Goal: Transaction & Acquisition: Book appointment/travel/reservation

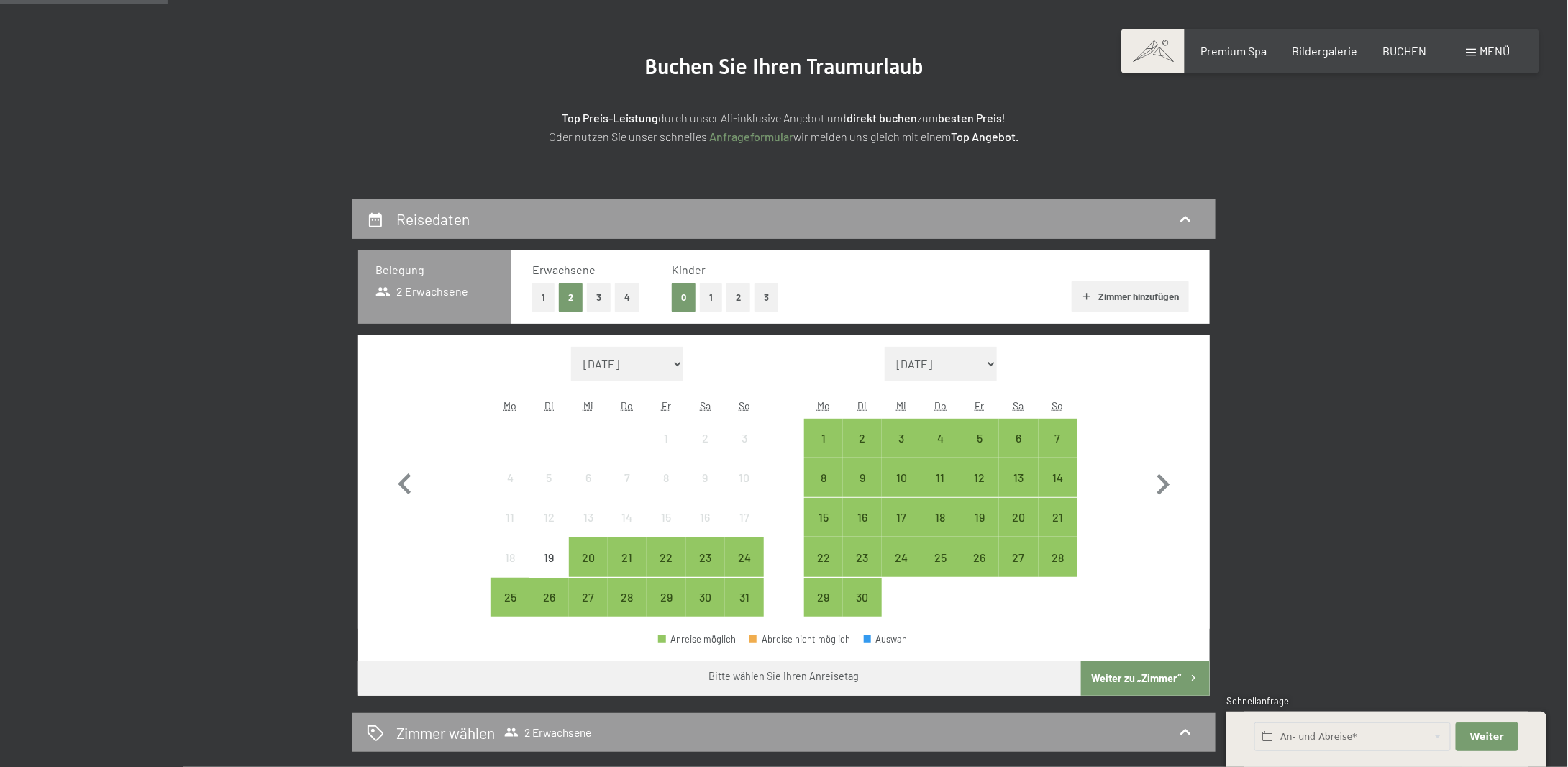
click at [739, 302] on button "2" at bounding box center [738, 298] width 24 height 29
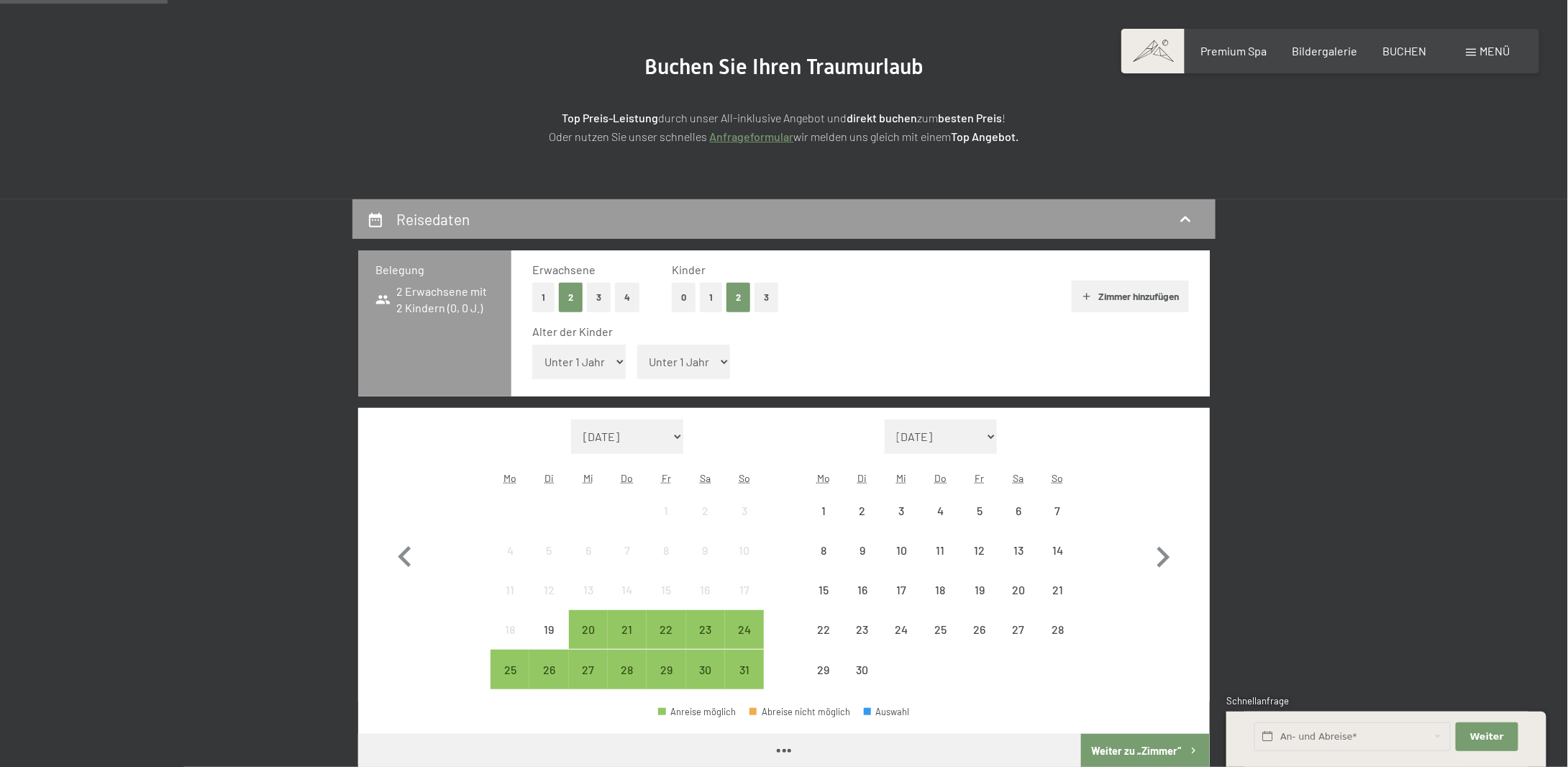
click at [599, 362] on select "Unter 1 Jahr 1 Jahr 2 Jahre 3 Jahre 4 Jahre 5 Jahre 6 Jahre 7 Jahre 8 Jahre 9 J…" at bounding box center [579, 362] width 94 height 35
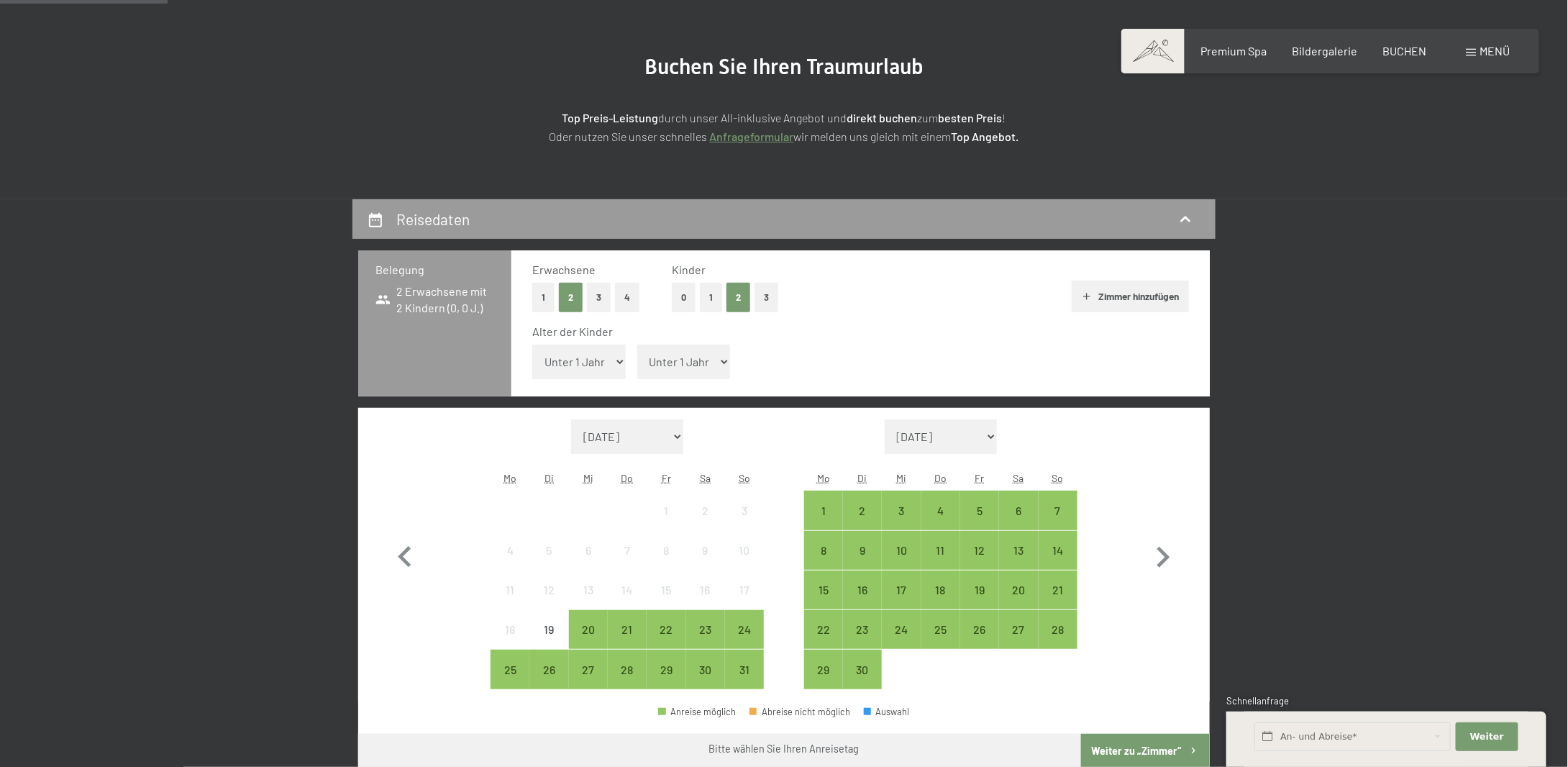
click at [532, 344] on select "Unter 1 Jahr 1 Jahr 2 Jahre 3 Jahre 4 Jahre 5 Jahre 6 Jahre 7 Jahre 8 Jahre 9 J…" at bounding box center [579, 362] width 94 height 35
click at [671, 360] on select "Unter 1 Jahr 1 Jahr 2 Jahre 3 Jahre 4 Jahre 5 Jahre 6 Jahre 7 Jahre 8 Jahre 9 J…" at bounding box center [684, 362] width 94 height 35
select select "3"
click at [637, 344] on select "Unter 1 Jahr 1 Jahr 2 Jahre 3 Jahre 4 Jahre 5 Jahre 6 Jahre 7 Jahre 8 Jahre 9 J…" at bounding box center [684, 362] width 94 height 35
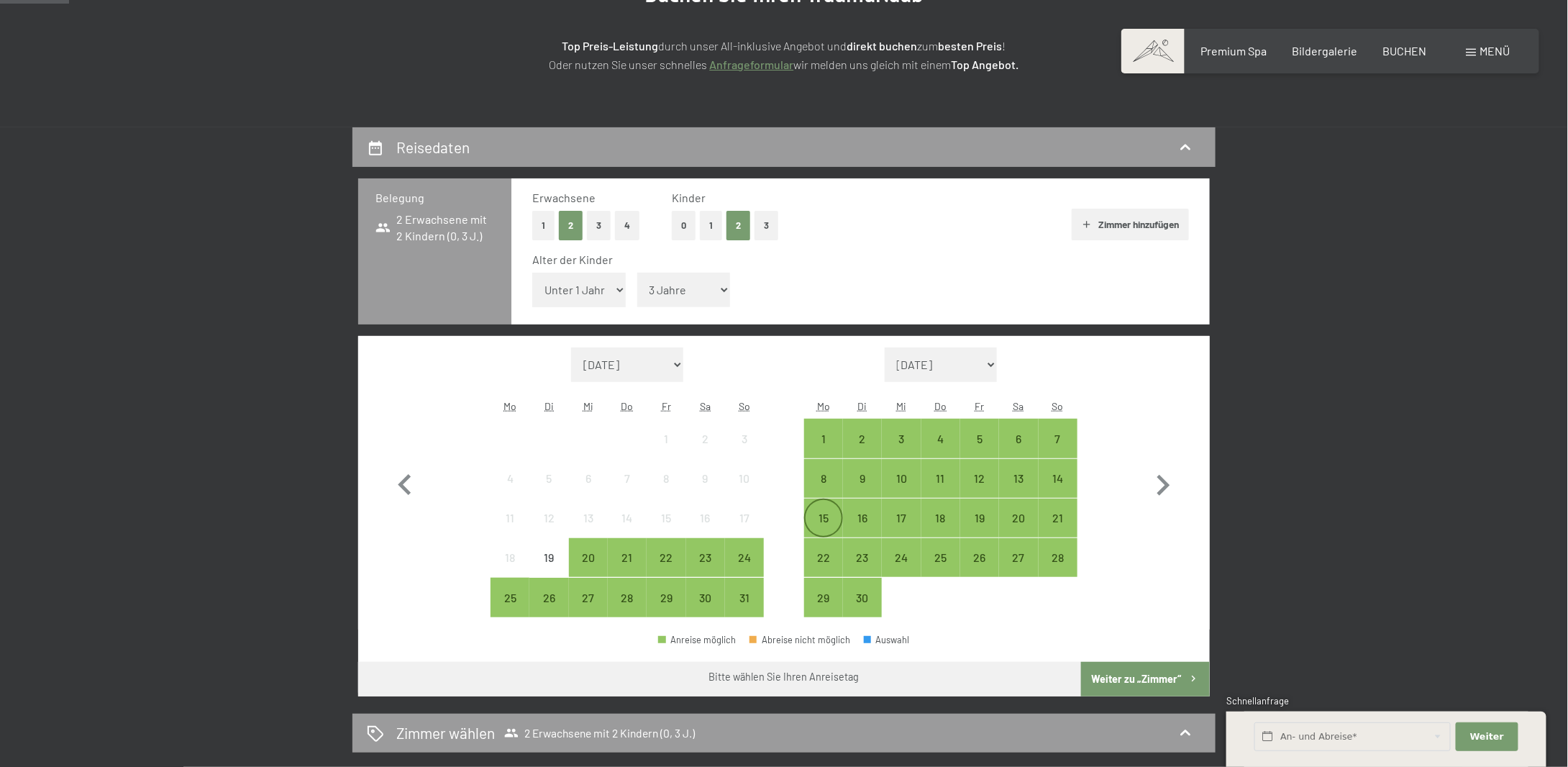
click at [821, 506] on div "15" at bounding box center [823, 517] width 36 height 36
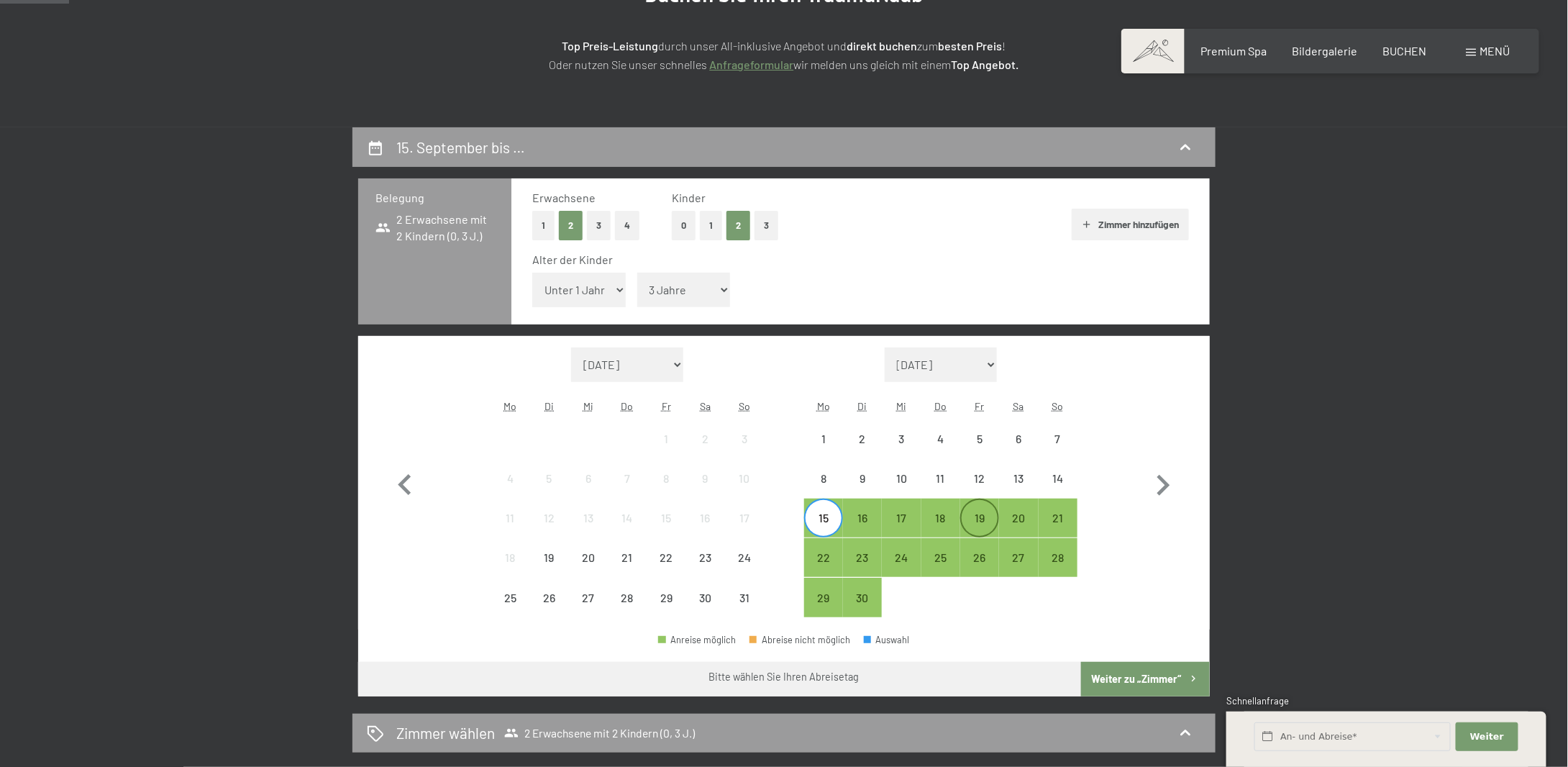
click at [965, 509] on div "19" at bounding box center [979, 517] width 36 height 36
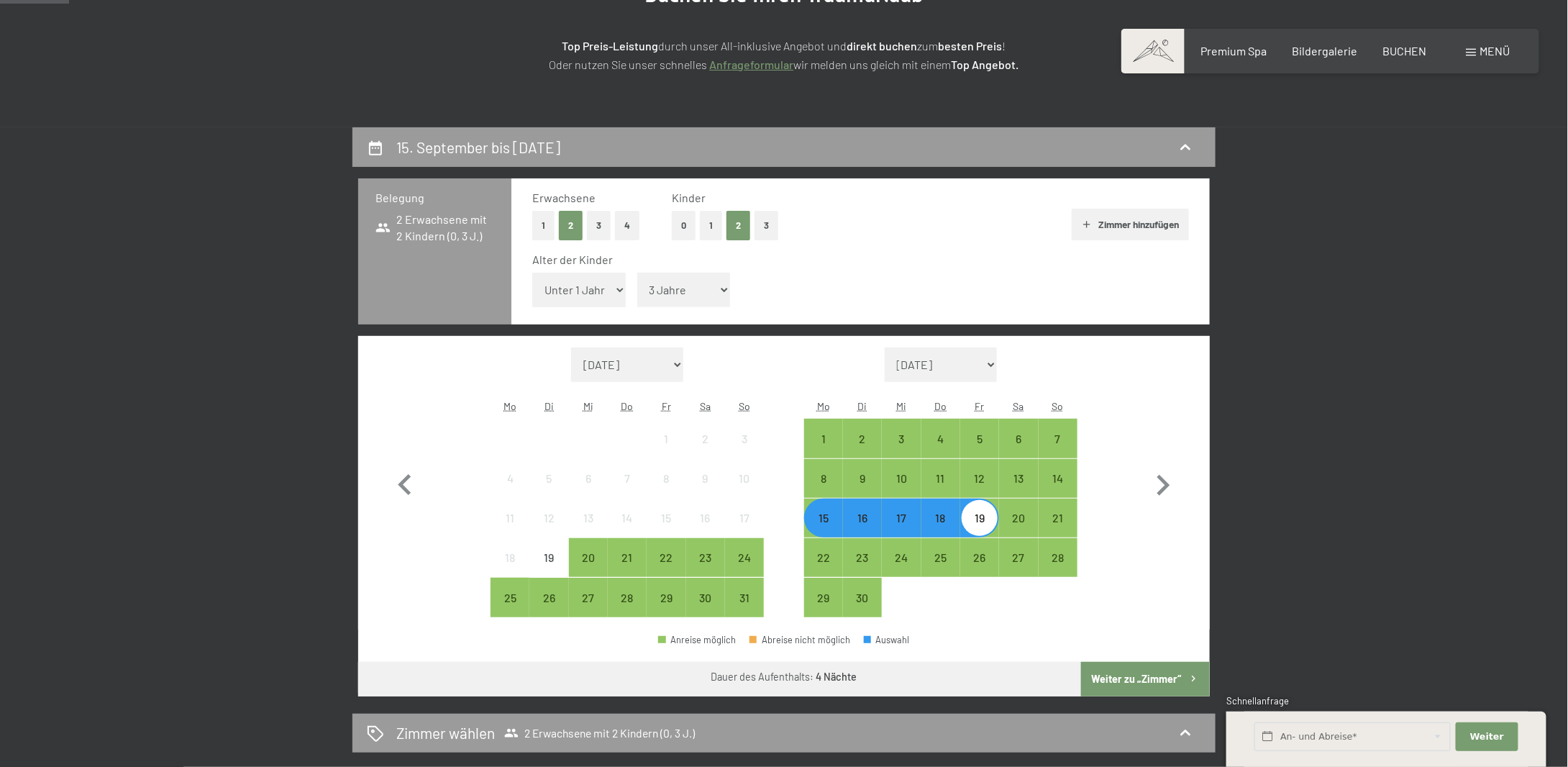
click at [822, 522] on div "15" at bounding box center [823, 530] width 36 height 36
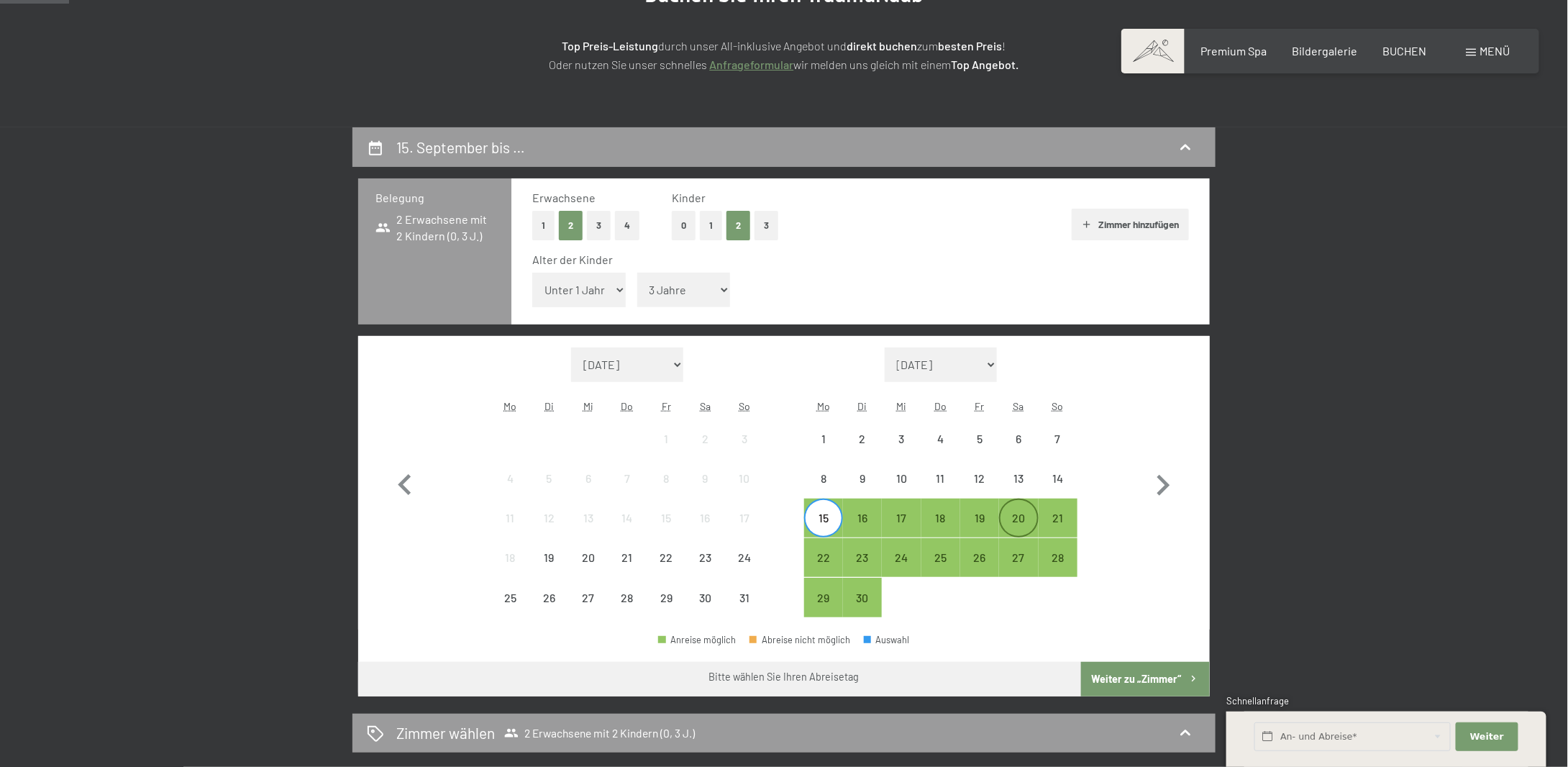
click at [1017, 526] on div "20" at bounding box center [1018, 530] width 36 height 36
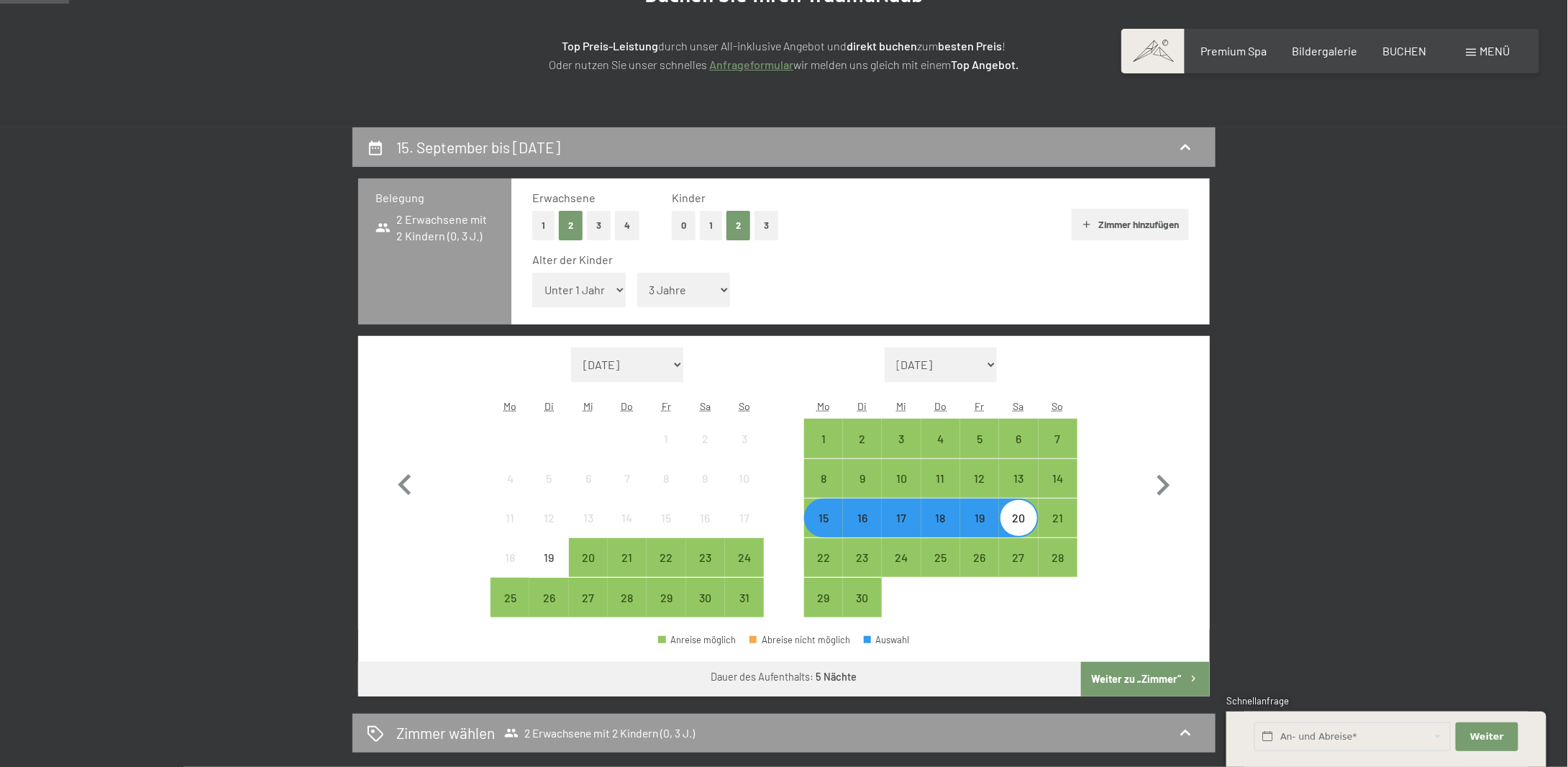
click at [1107, 683] on button "Weiter zu „Zimmer“" at bounding box center [1145, 680] width 129 height 35
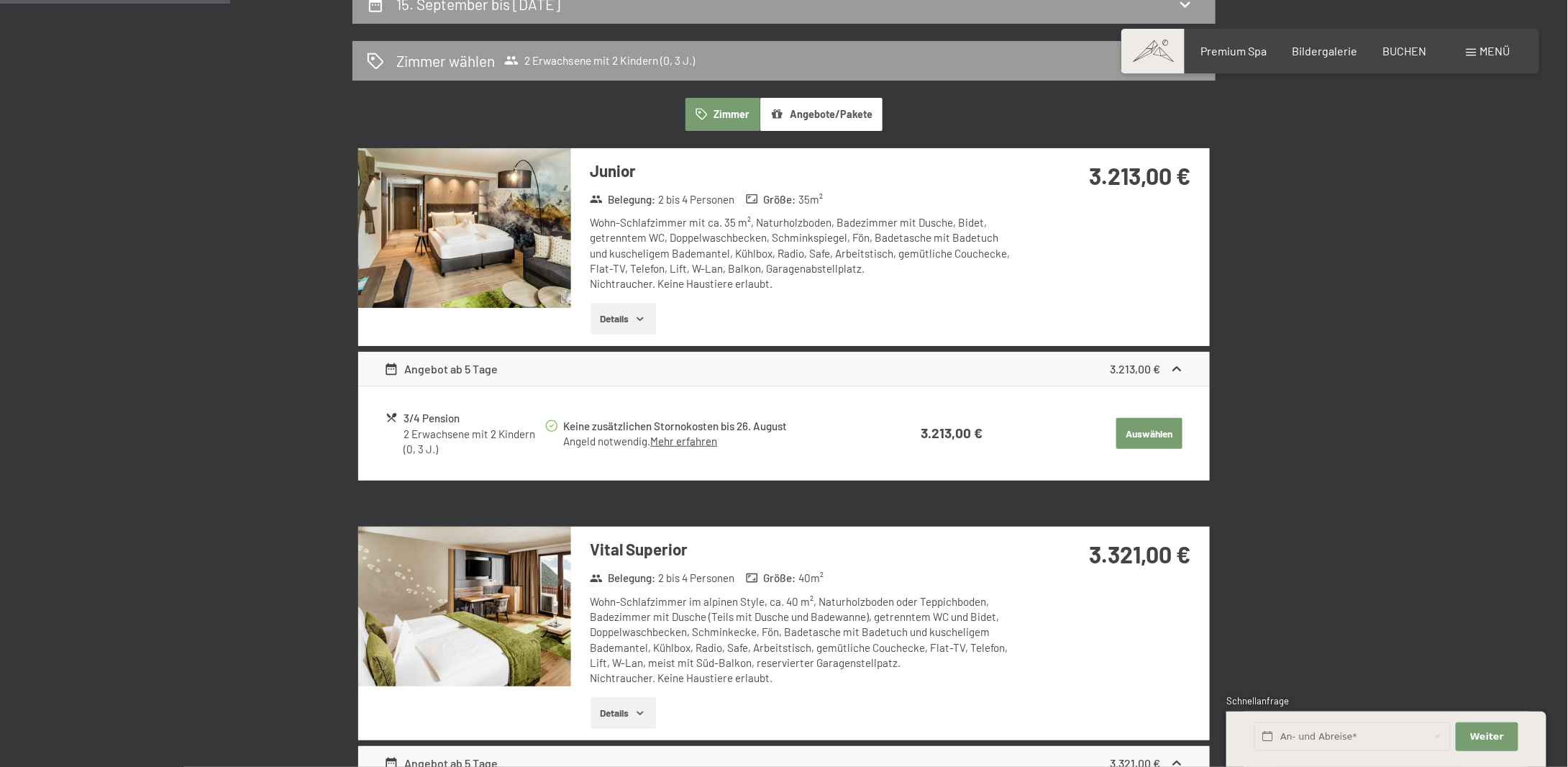
scroll to position [0, 0]
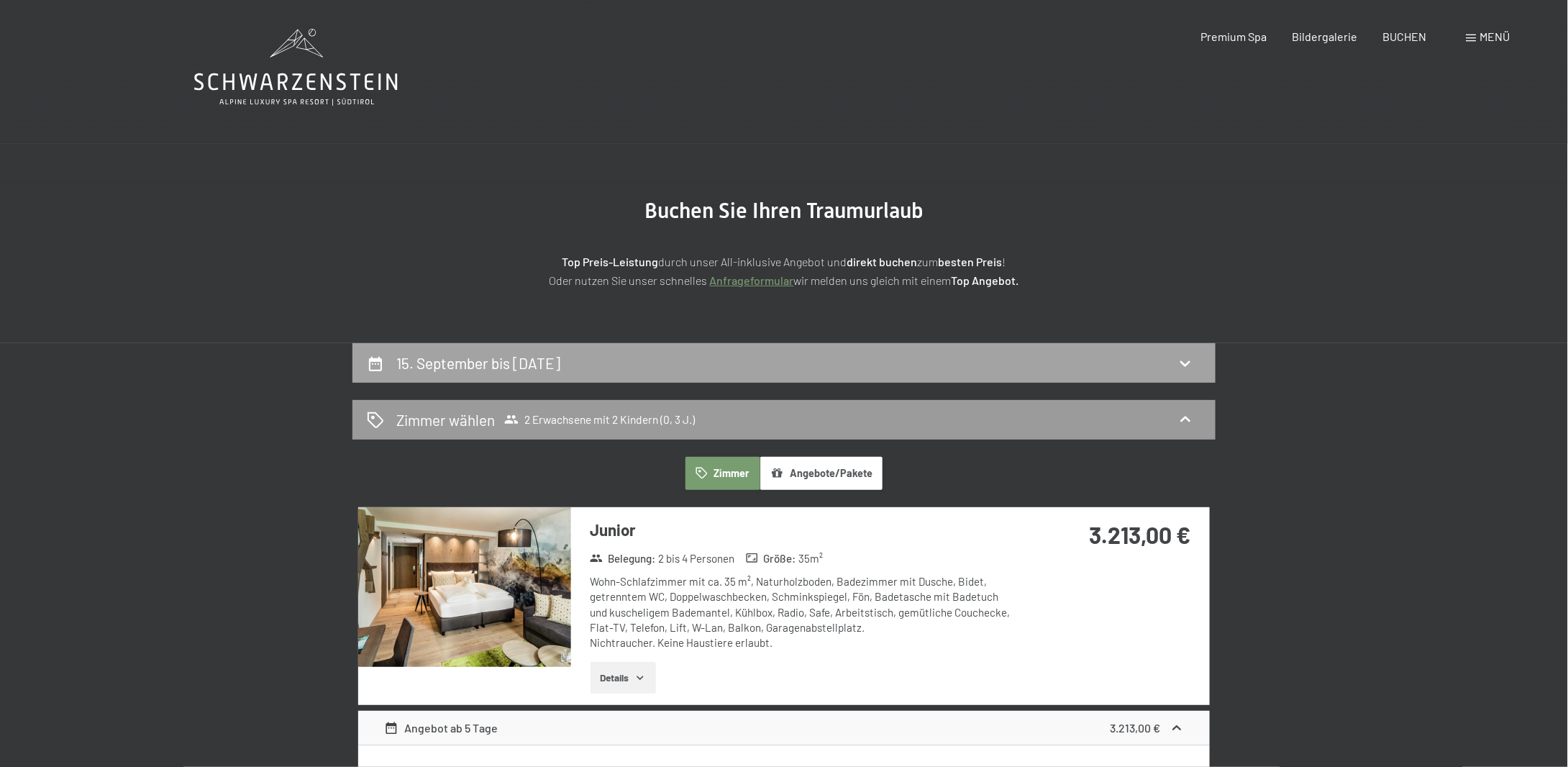
click at [672, 350] on div "15. September bis [DATE]" at bounding box center [784, 363] width 863 height 39
select select "3"
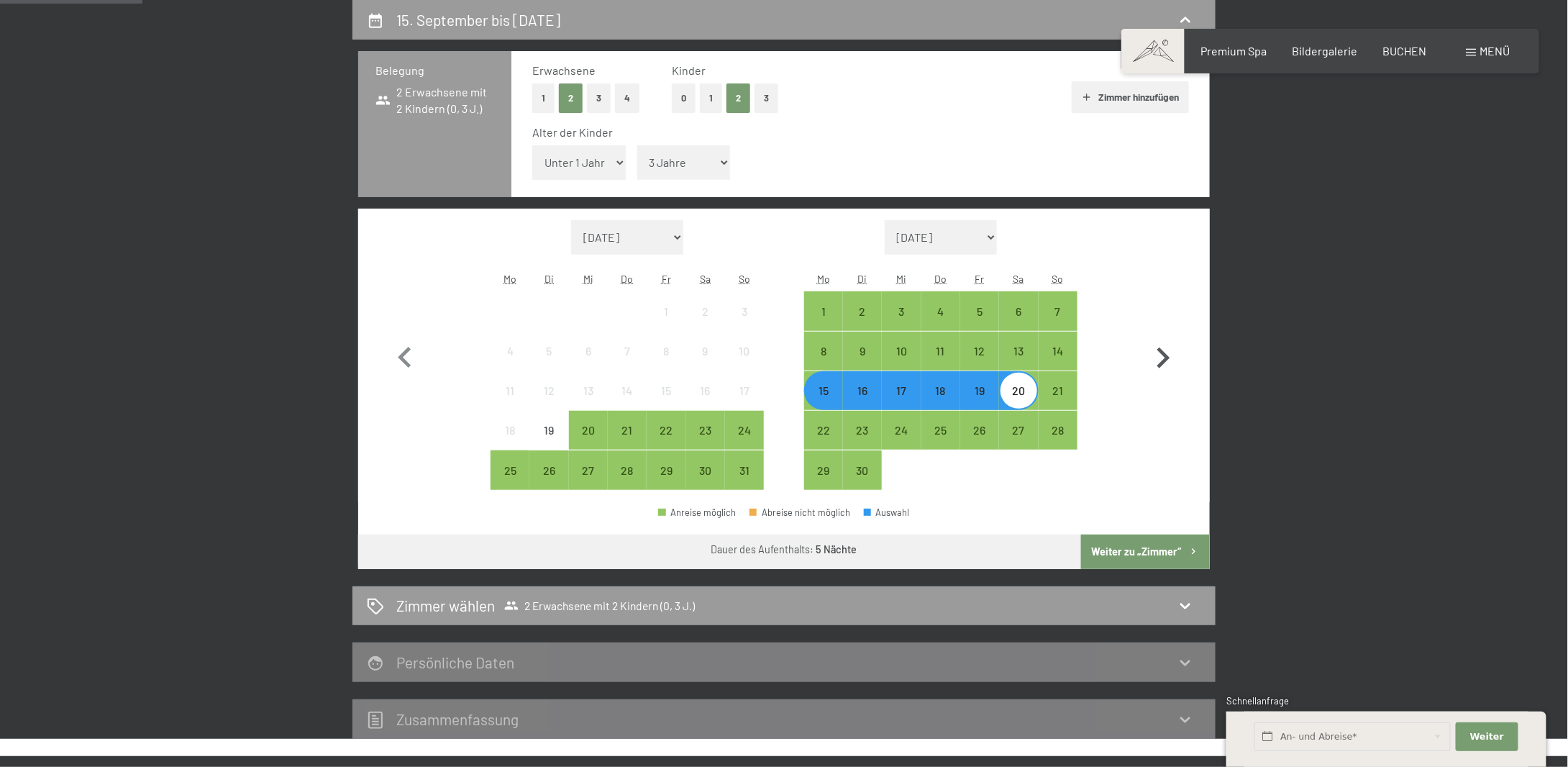
click at [1166, 353] on icon "button" at bounding box center [1162, 357] width 41 height 41
select select "[DATE]"
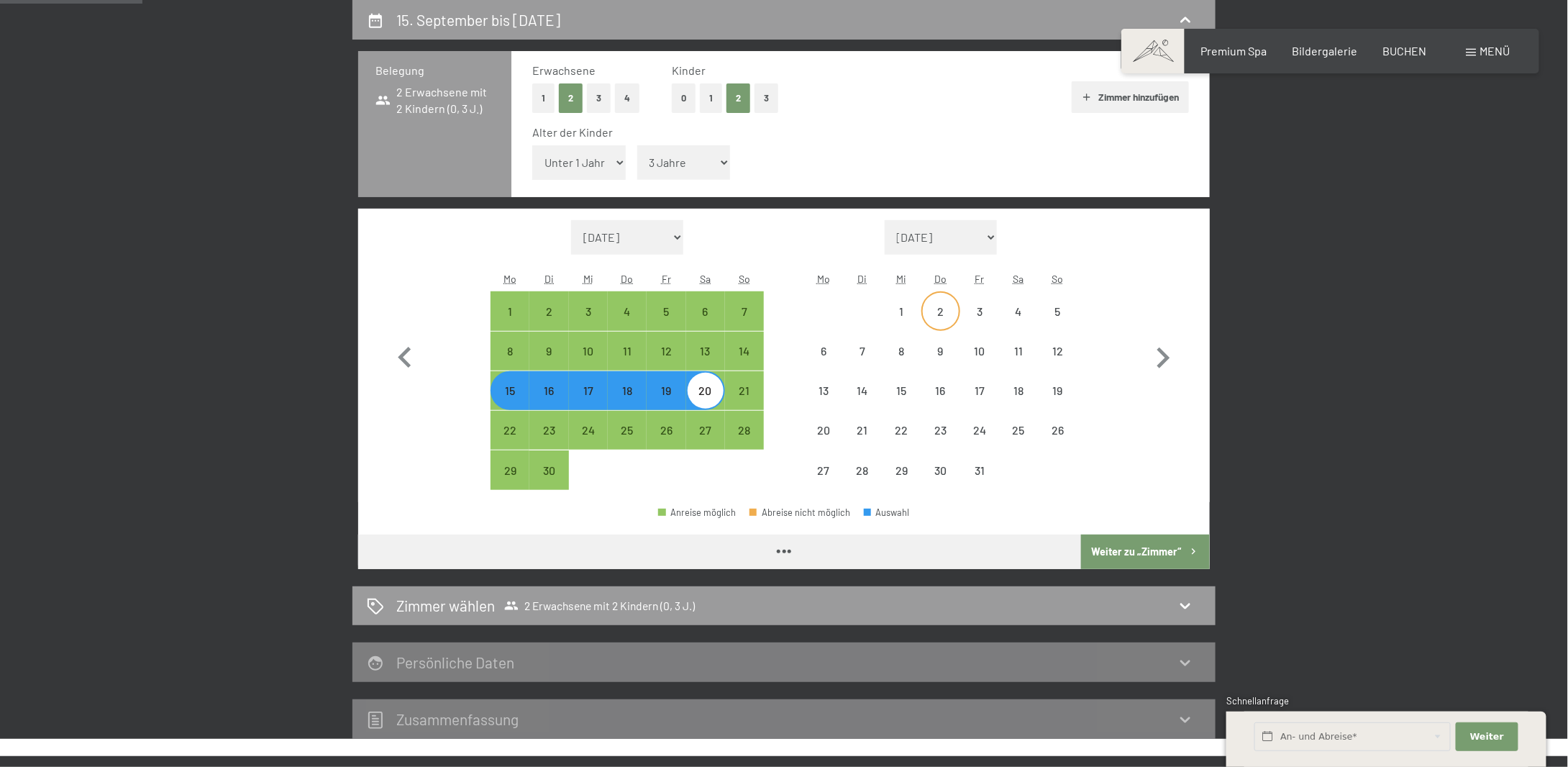
select select "[DATE]"
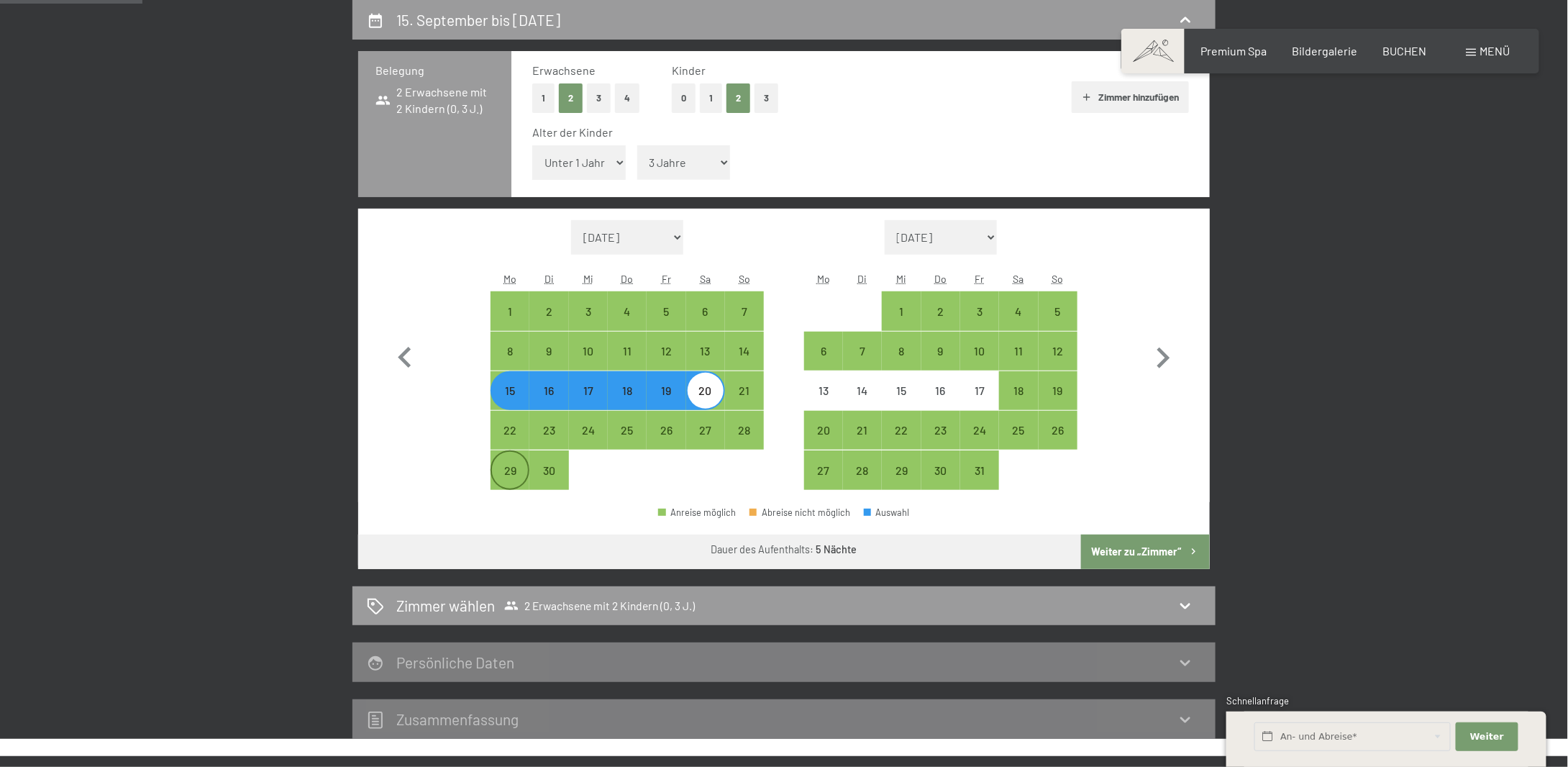
click at [520, 469] on div "29" at bounding box center [510, 482] width 36 height 36
select select "[DATE]"
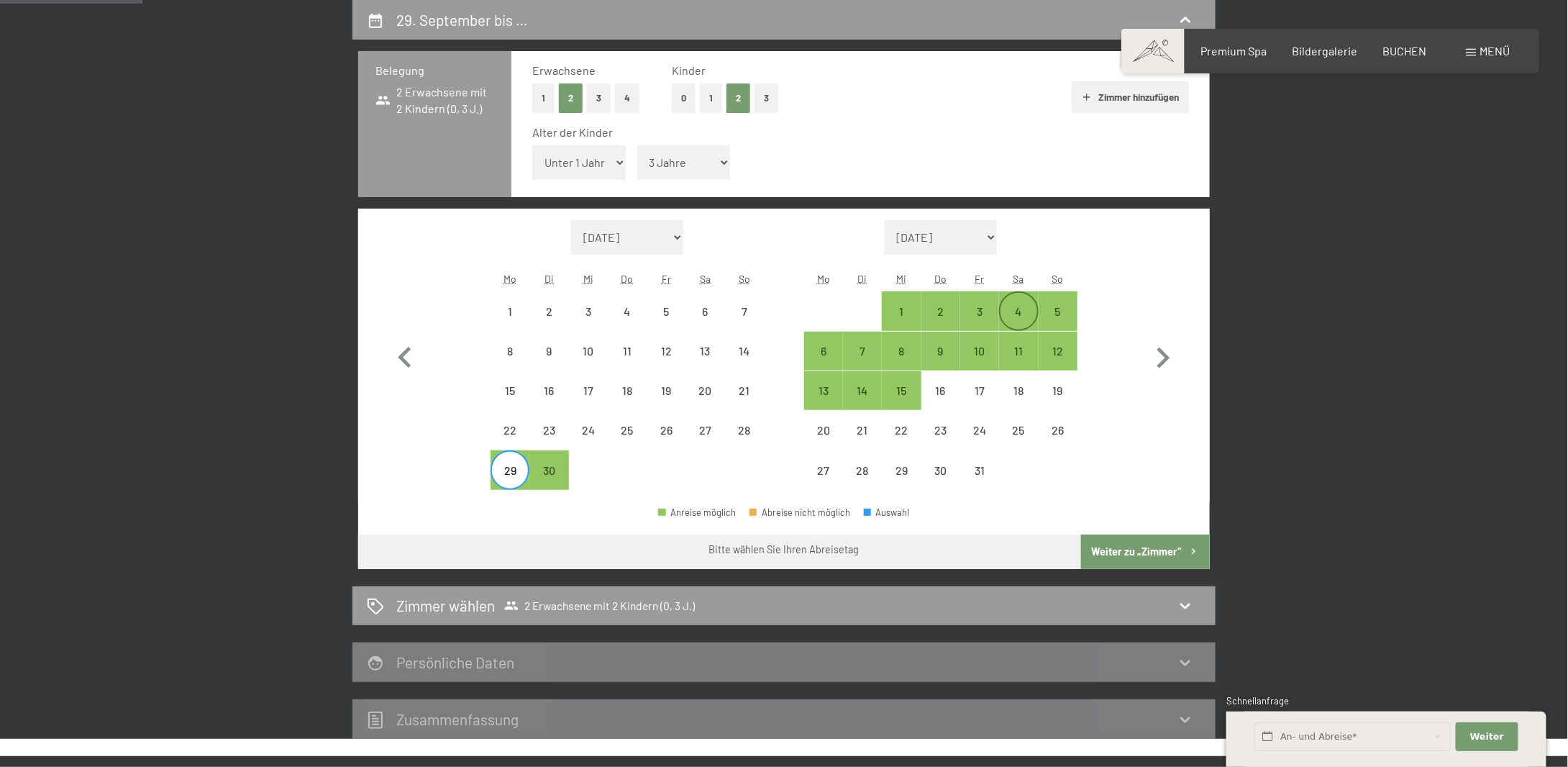
click at [1027, 314] on div "4" at bounding box center [1018, 323] width 36 height 36
select select "[DATE]"
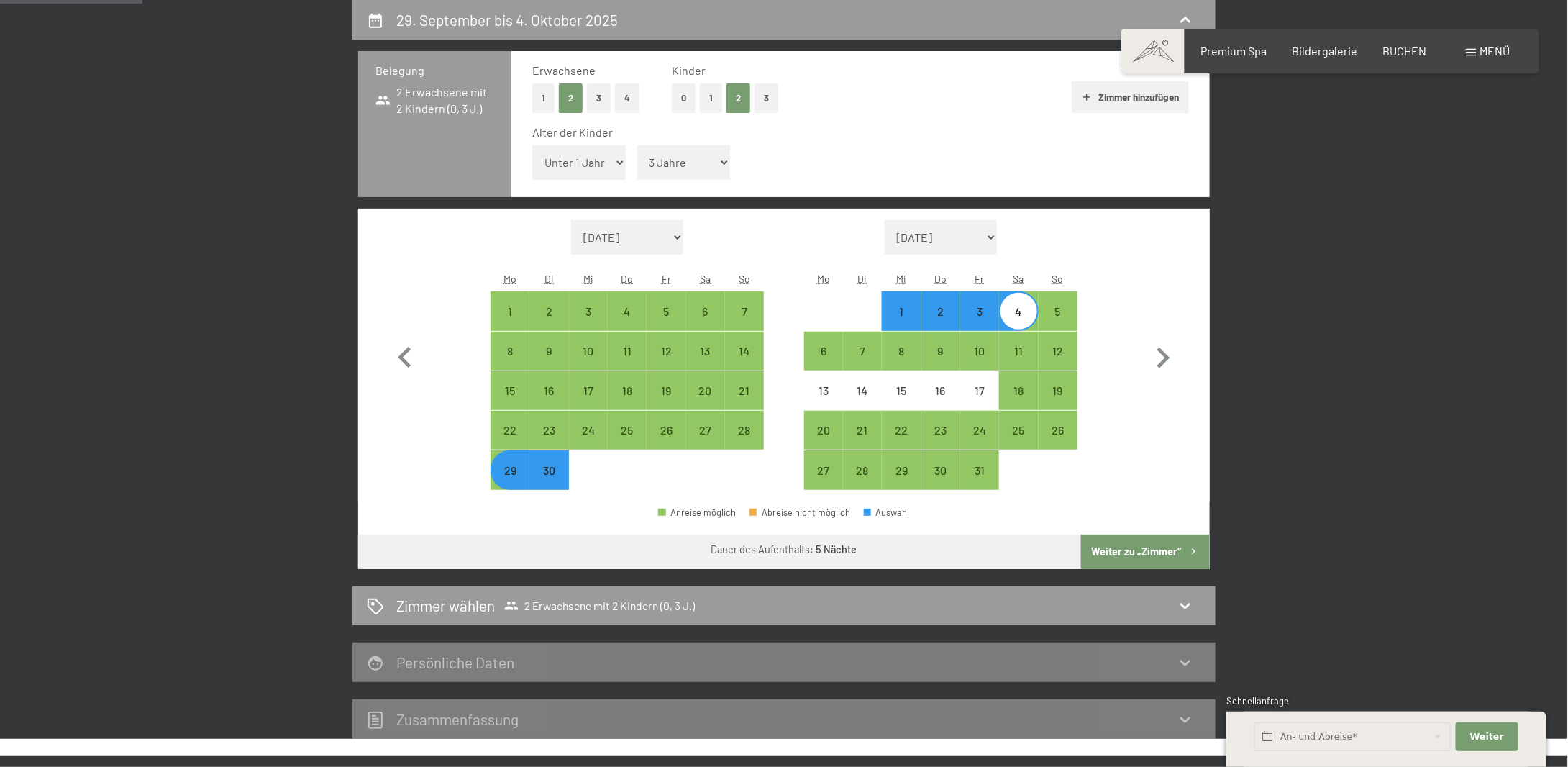
click at [1154, 553] on button "Weiter zu „Zimmer“" at bounding box center [1145, 552] width 129 height 35
select select "[DATE]"
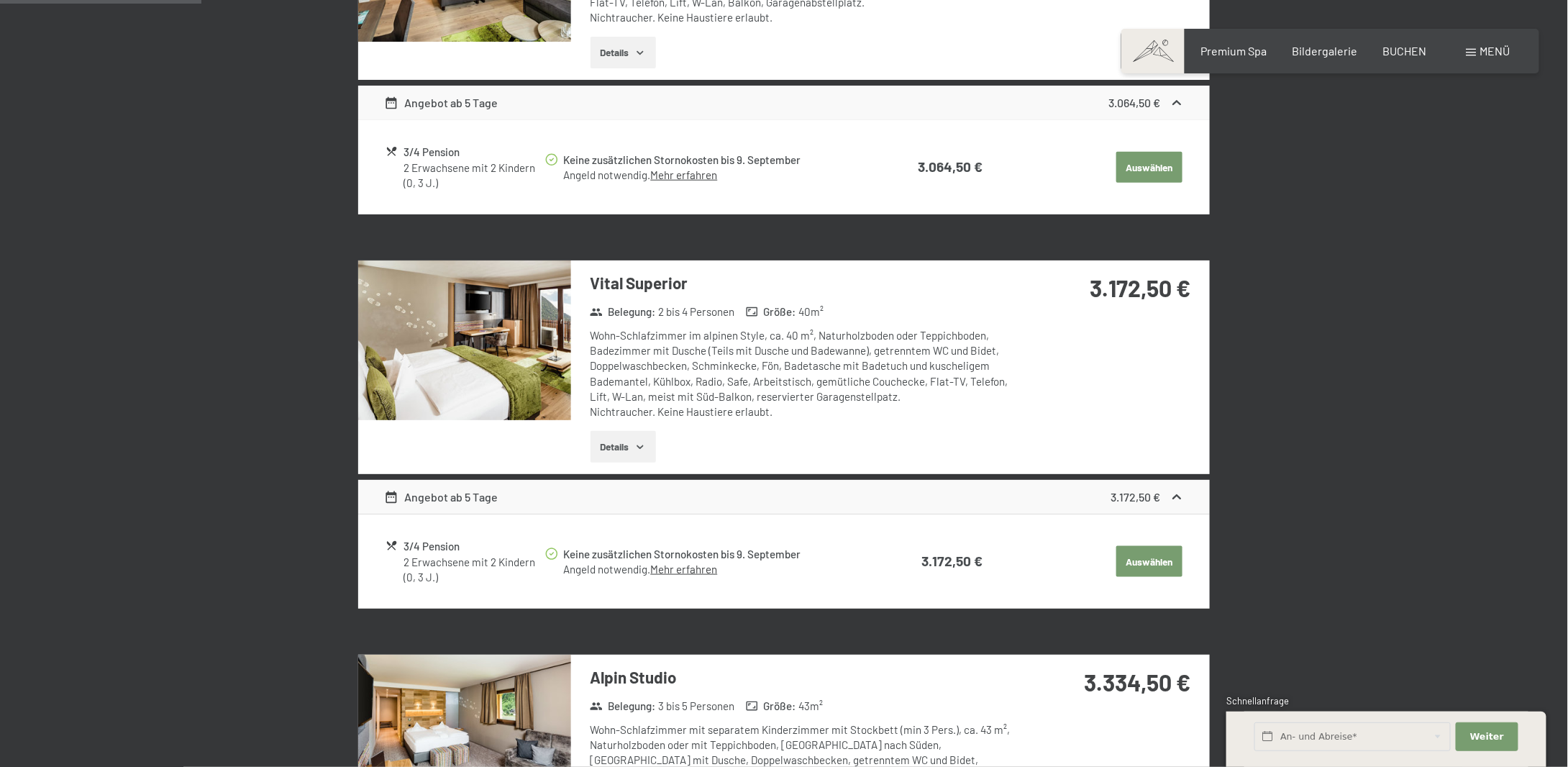
scroll to position [631, 0]
